Goal: Use online tool/utility

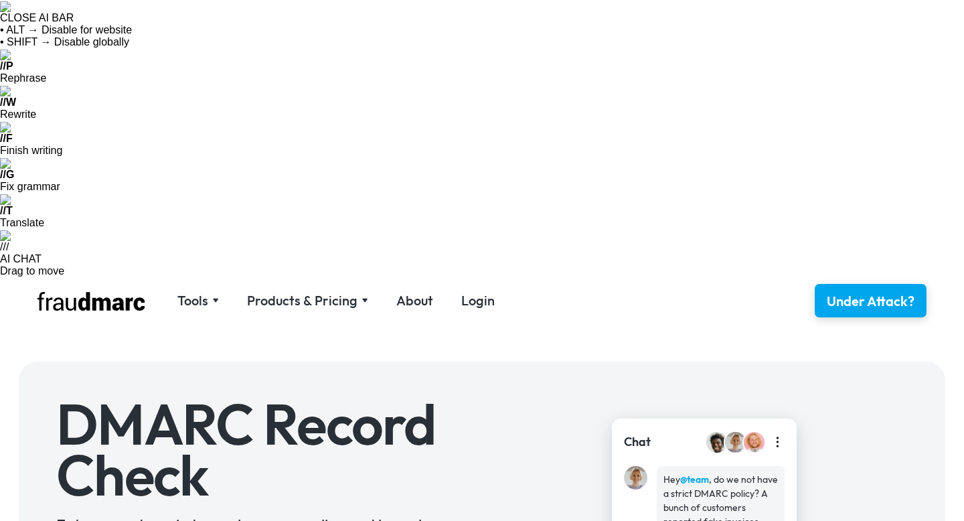
paste input "**********"
type input "**********"
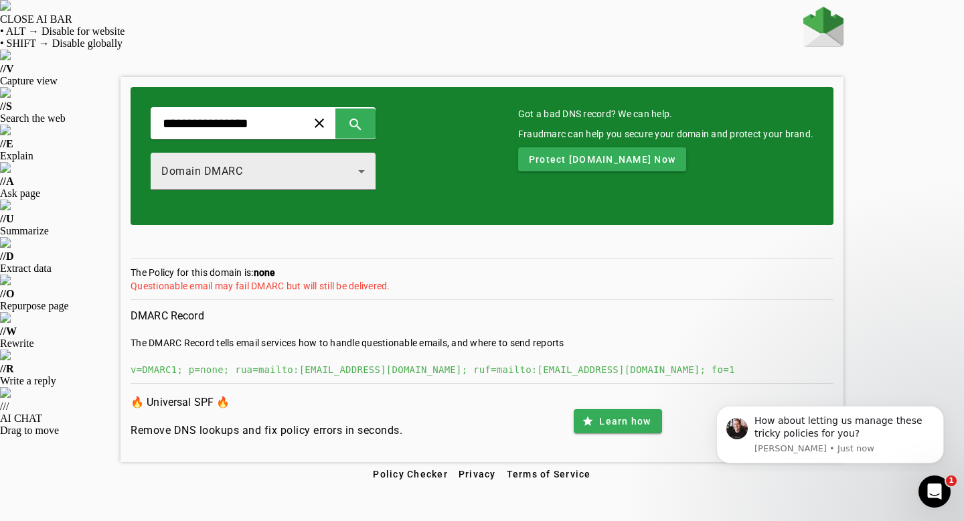
click at [359, 172] on icon at bounding box center [361, 171] width 16 height 16
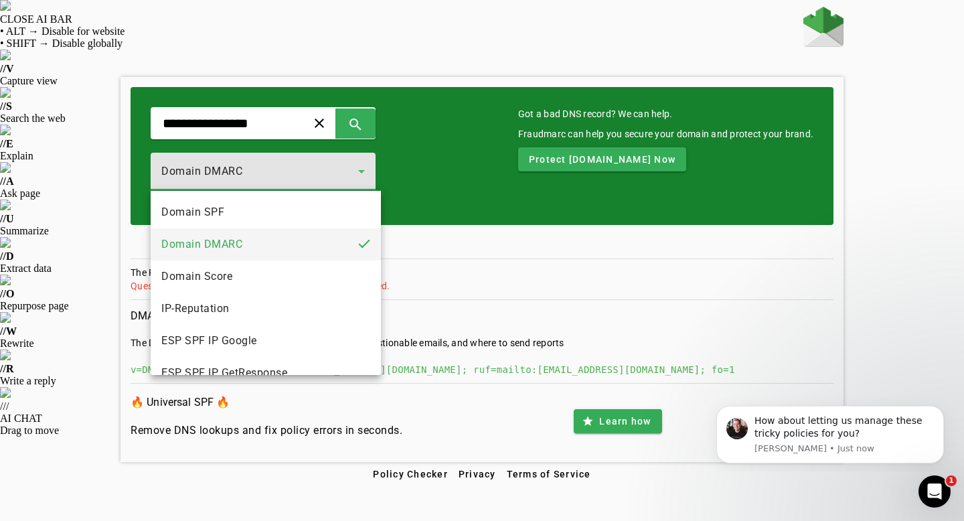
click at [562, 199] on div at bounding box center [482, 260] width 964 height 521
